Goal: Find contact information: Find contact information

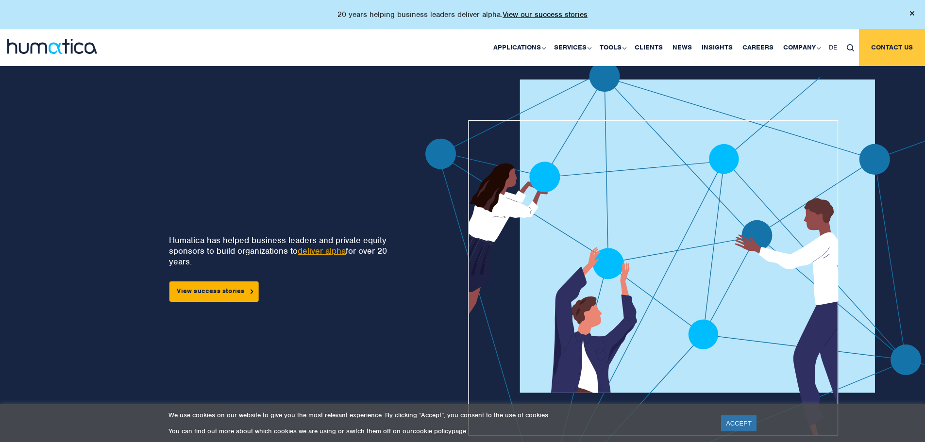
click at [881, 48] on link "Contact us" at bounding box center [892, 47] width 66 height 37
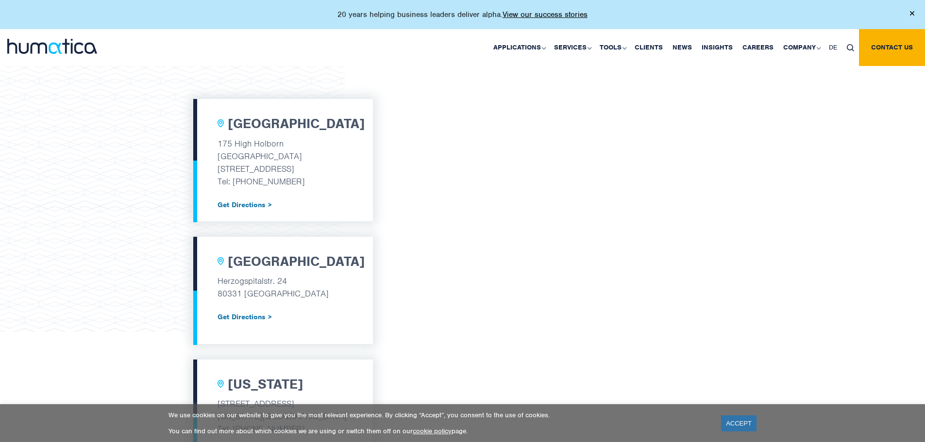
scroll to position [340, 0]
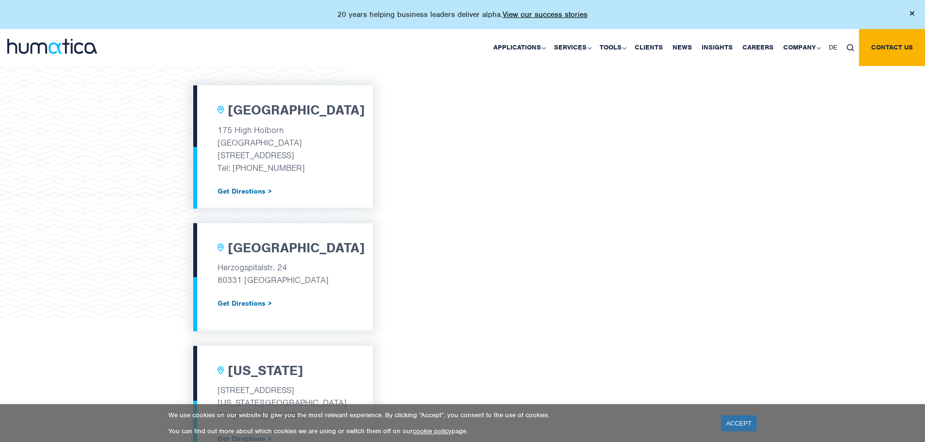
click at [49, 50] on img at bounding box center [52, 46] width 90 height 15
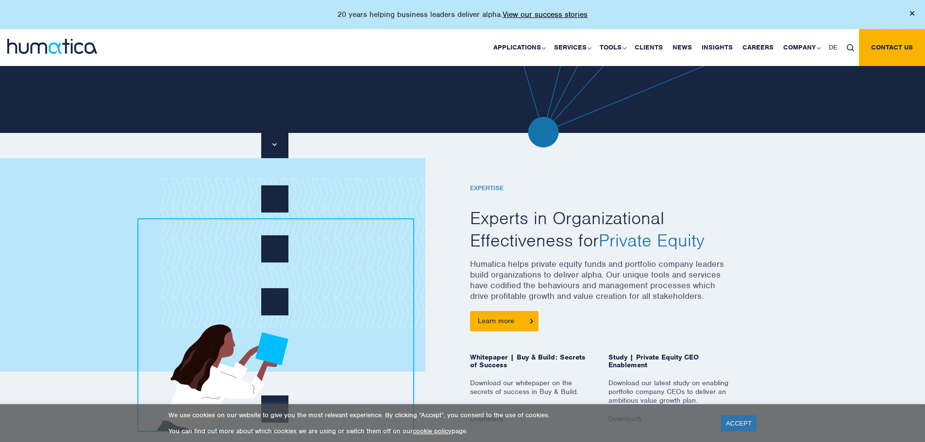
scroll to position [437, 0]
